Goal: Entertainment & Leisure: Consume media (video, audio)

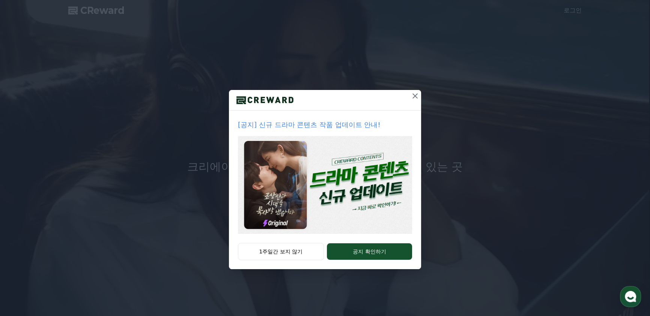
drag, startPoint x: 301, startPoint y: 251, endPoint x: 216, endPoint y: 236, distance: 86.0
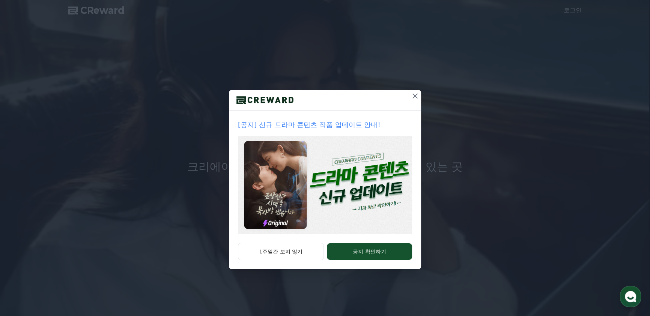
click at [202, 228] on div "[공지] 신규 드라마 콘텐츠 작품 업데이트 안내! 1주일간 보지 않기 공지 확인하기" at bounding box center [325, 140] width 650 height 281
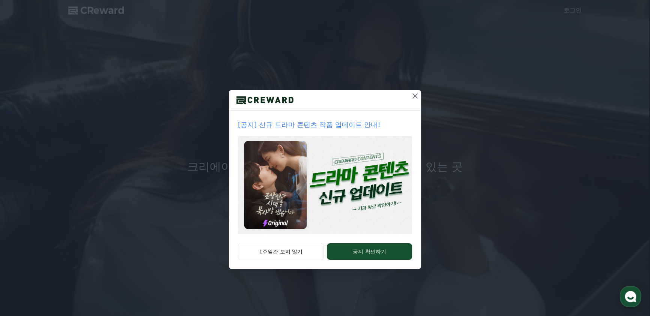
click at [269, 254] on button "1주일간 보지 않기" at bounding box center [281, 251] width 86 height 17
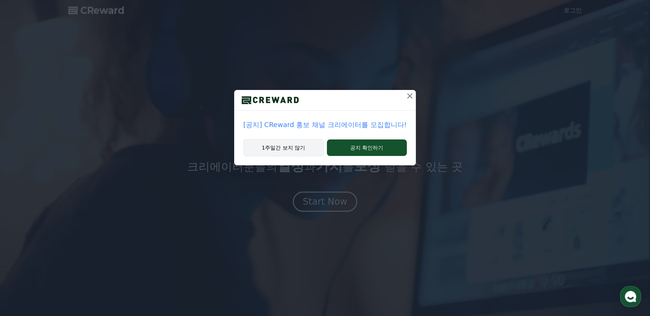
click at [302, 151] on button "1주일간 보지 않기" at bounding box center [283, 147] width 80 height 17
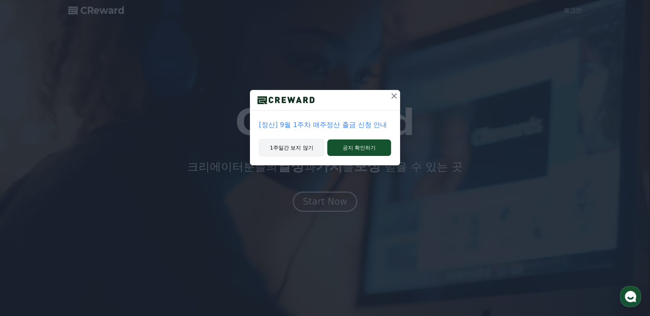
click at [298, 149] on button "1주일간 보지 않기" at bounding box center [291, 147] width 65 height 17
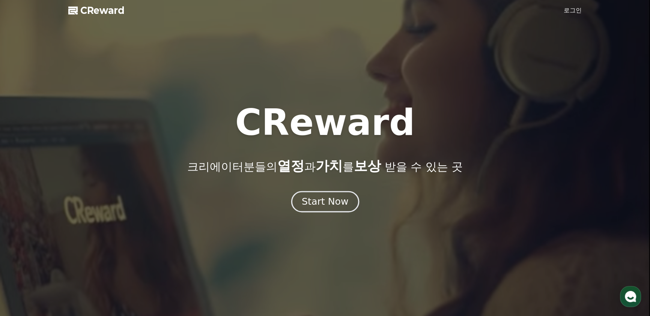
click at [314, 194] on button "Start Now" at bounding box center [325, 201] width 68 height 21
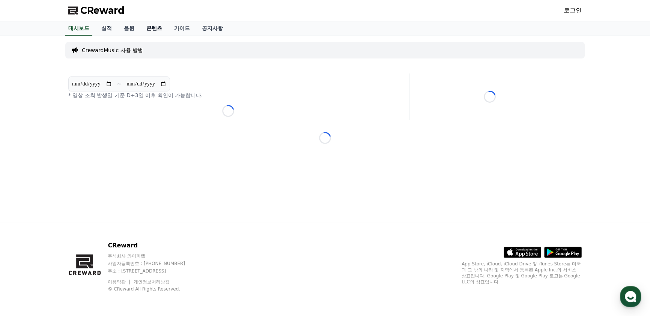
click at [155, 26] on link "콘텐츠" at bounding box center [154, 28] width 28 height 14
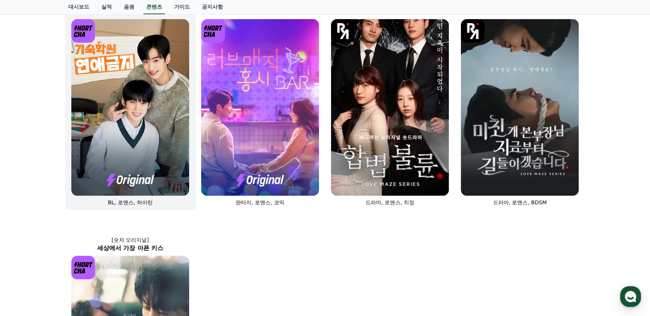
scroll to position [273, 0]
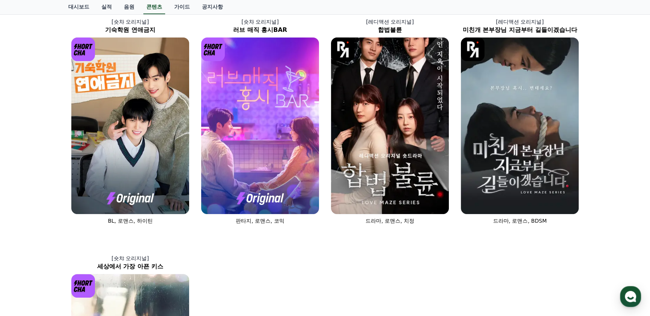
click at [34, 94] on div "[숏챠] 조상신과 시댁을 묵사발 냈습니다 로맨스, 현대물, 치정극 [숏챠 오리지널] 상간녀에게 빙의되었습니다 로맨스 [숏챠 오리지널] 내 남편…" at bounding box center [325, 116] width 650 height 707
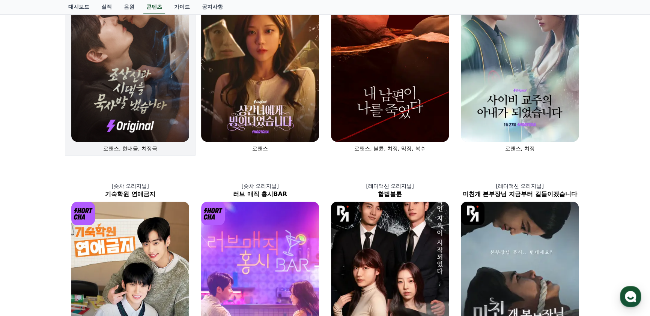
scroll to position [8, 0]
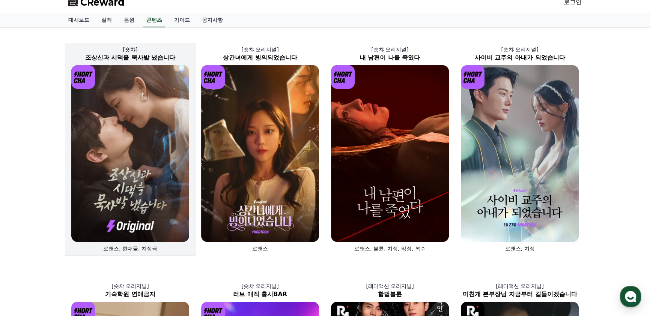
click at [128, 126] on img at bounding box center [130, 153] width 118 height 177
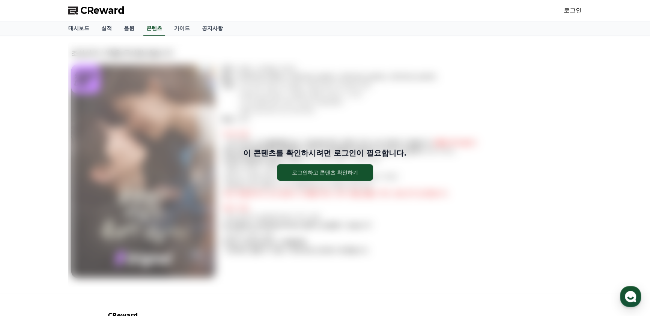
click at [296, 135] on div "이 콘텐츠를 확인하시려면 로그인이 필요합니다. 로그인하고 콘텐츠 확인하기" at bounding box center [324, 164] width 513 height 245
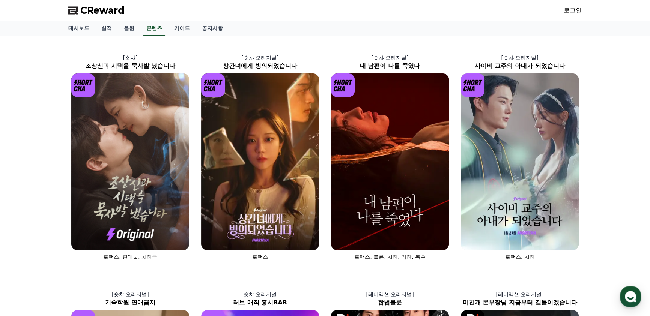
click at [105, 11] on span "CReward" at bounding box center [102, 11] width 44 height 12
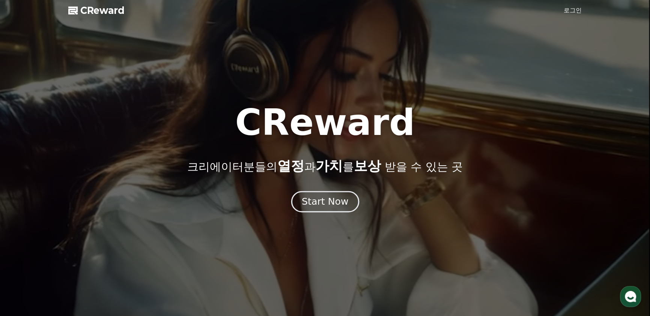
click at [320, 208] on button "Start Now" at bounding box center [325, 201] width 68 height 21
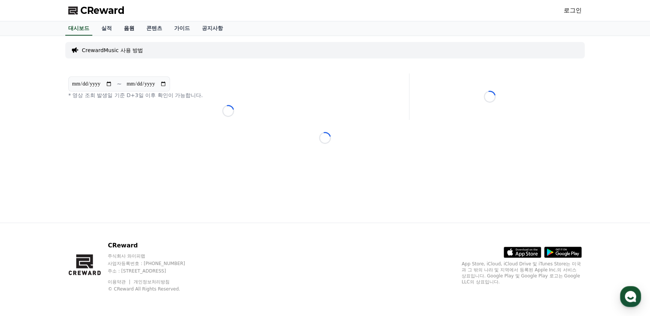
click at [126, 27] on link "음원" at bounding box center [129, 28] width 23 height 14
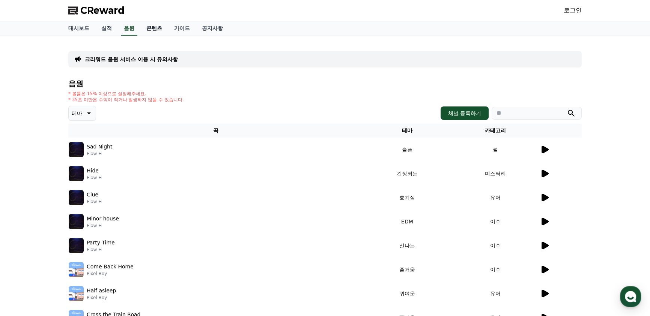
click at [158, 31] on link "콘텐츠" at bounding box center [154, 28] width 28 height 14
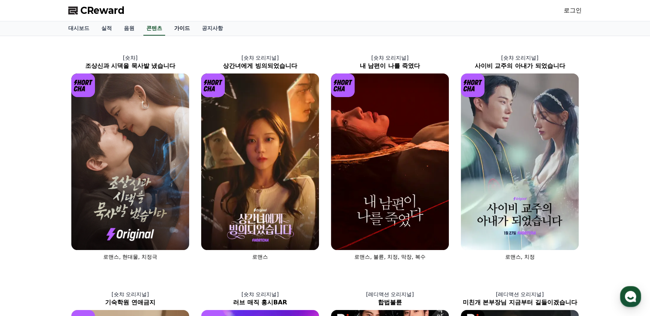
click at [182, 31] on link "가이드" at bounding box center [182, 28] width 28 height 14
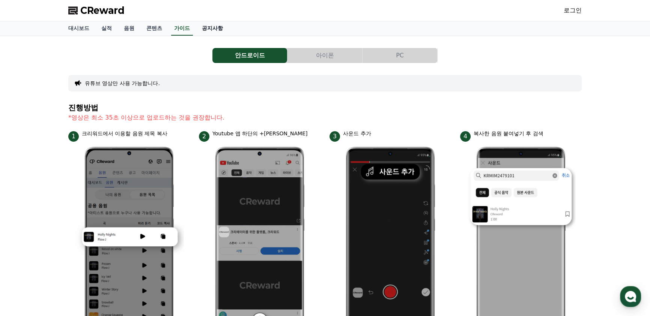
click at [207, 30] on link "공지사항" at bounding box center [212, 28] width 33 height 14
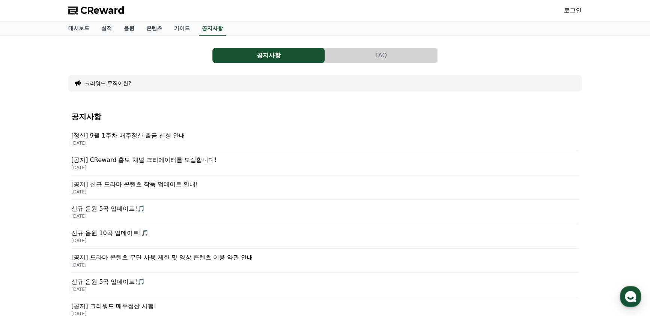
click at [163, 140] on p "[DATE]" at bounding box center [324, 143] width 507 height 6
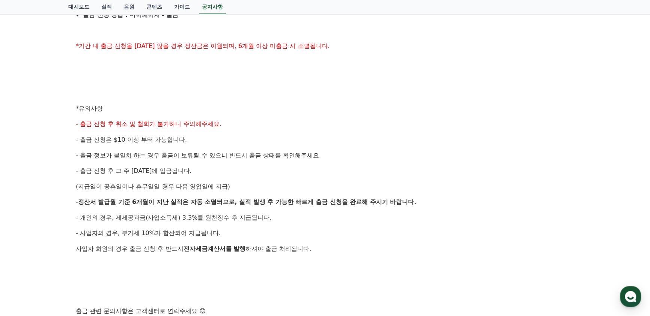
scroll to position [239, 0]
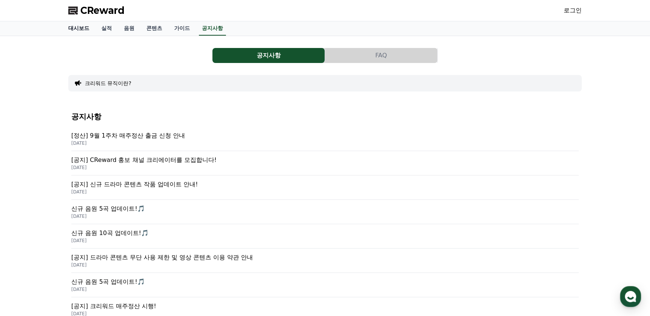
click at [85, 28] on link "대시보드" at bounding box center [78, 28] width 33 height 14
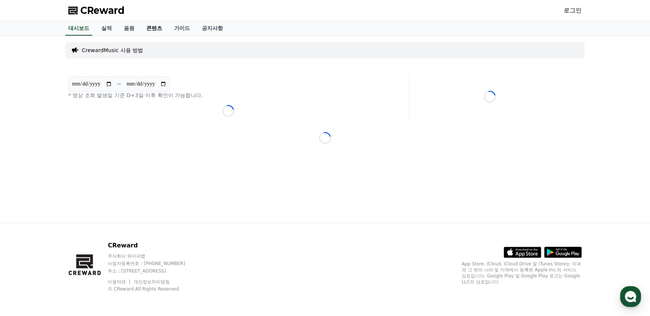
click at [158, 26] on link "콘텐츠" at bounding box center [154, 28] width 28 height 14
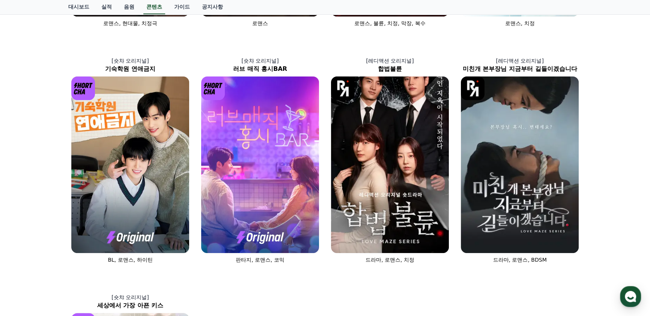
scroll to position [341, 0]
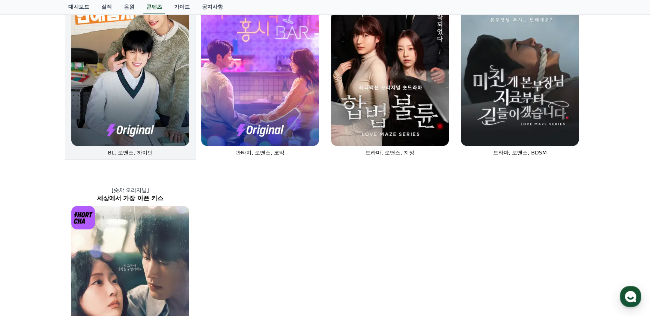
click at [71, 81] on img at bounding box center [130, 57] width 118 height 177
